Goal: Browse casually: Explore the website without a specific task or goal

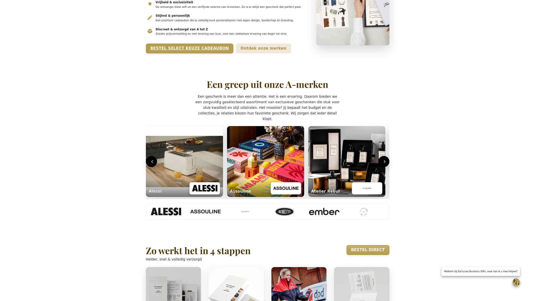
scroll to position [133, 0]
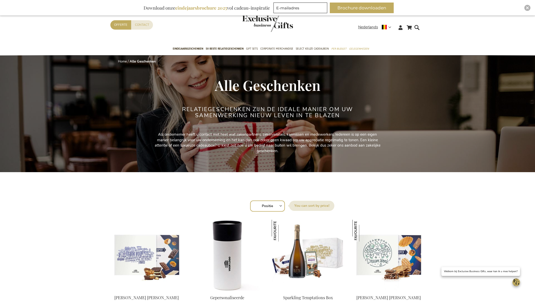
click at [275, 203] on select "Positie Best Sellers Meest bekeken Nieuw Biggest Saving Price: low to high Pric…" at bounding box center [267, 206] width 35 height 11
select select "new"
click at [250, 201] on select "Positie Best Sellers Meest bekeken Nieuw Biggest Saving Price: low to high Pric…" at bounding box center [267, 206] width 35 height 11
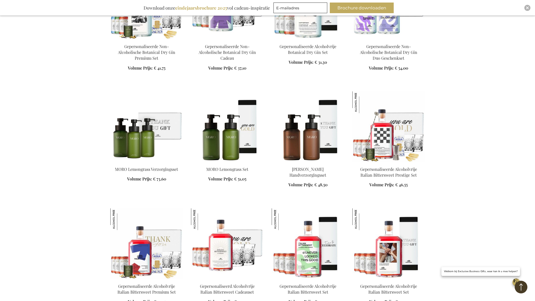
scroll to position [499, 0]
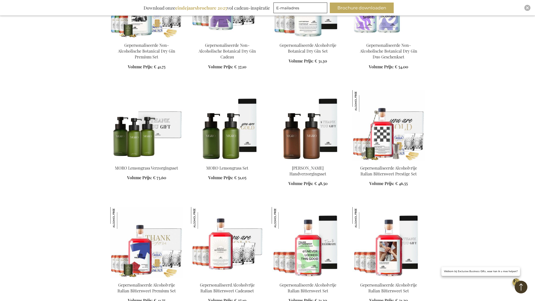
drag, startPoint x: 390, startPoint y: 145, endPoint x: 154, endPoint y: 2, distance: 276.1
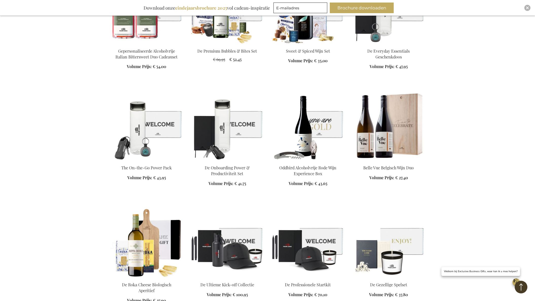
scroll to position [857, 0]
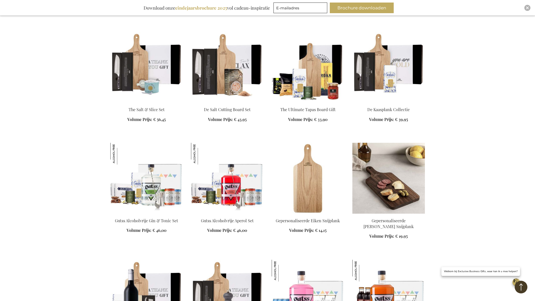
scroll to position [1142, 0]
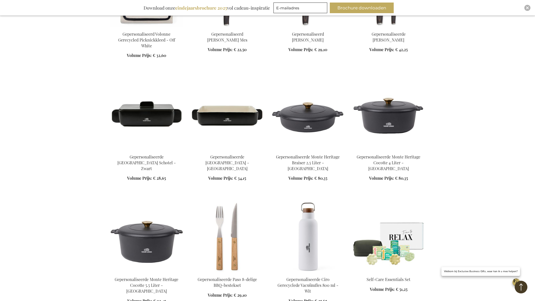
scroll to position [2267, 0]
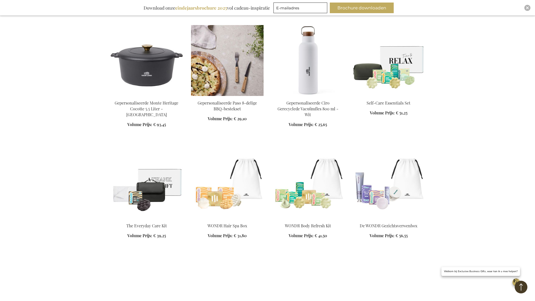
scroll to position [2332, 0]
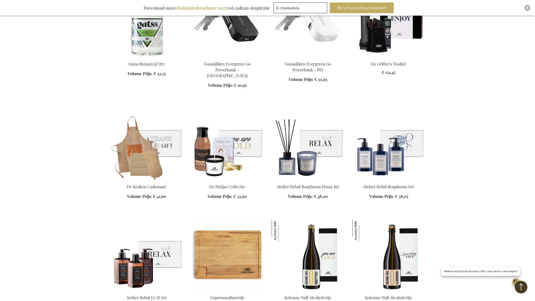
scroll to position [2933, 0]
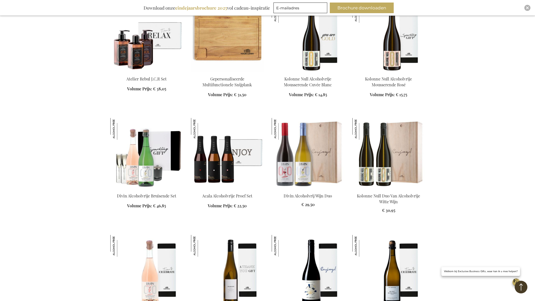
scroll to position [3059, 0]
